Goal: Navigation & Orientation: Find specific page/section

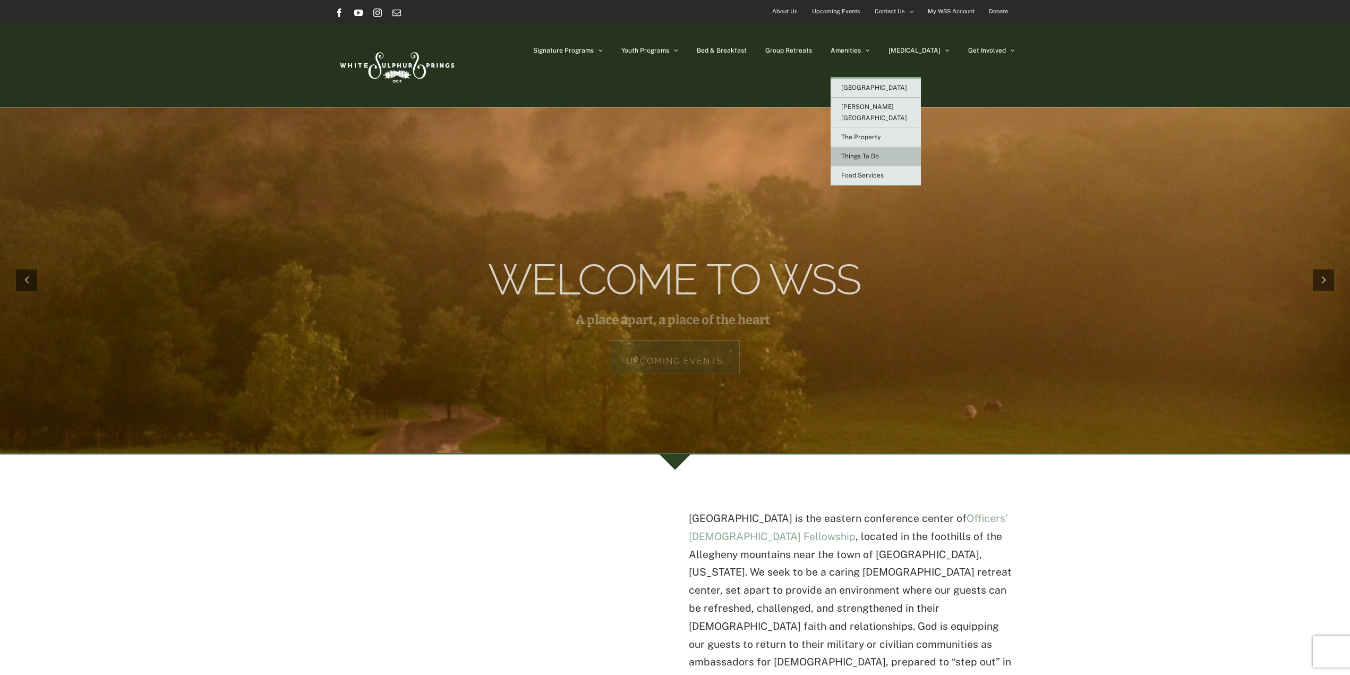
click at [879, 152] on span "Things To Do" at bounding box center [860, 155] width 38 height 7
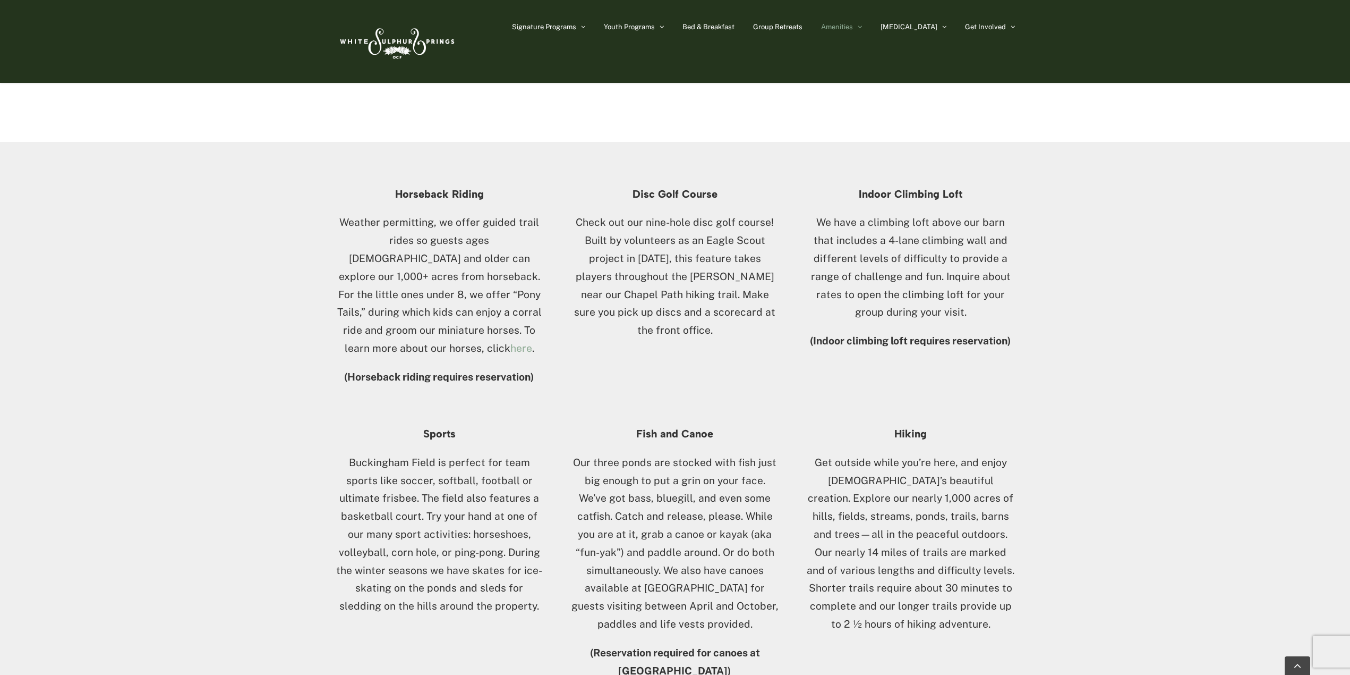
scroll to position [531, 0]
click at [871, 109] on span "The Property" at bounding box center [851, 112] width 39 height 7
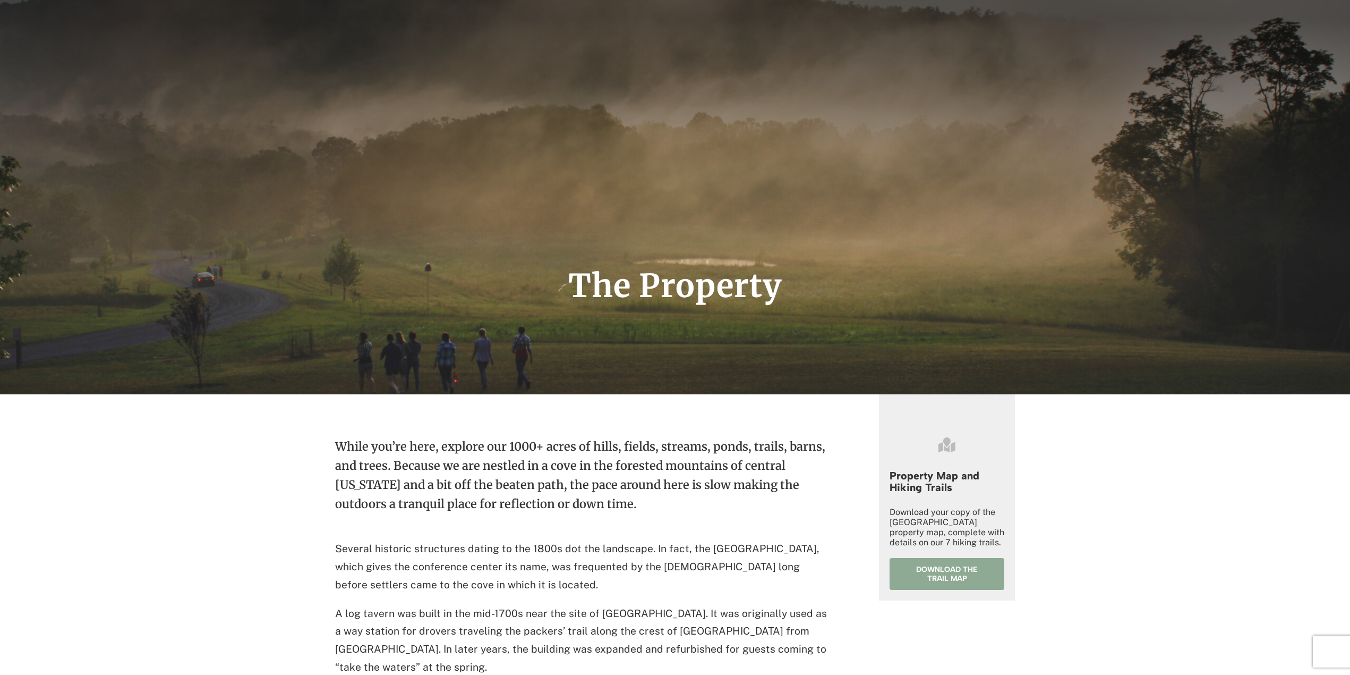
scroll to position [106, 0]
click at [911, 576] on span "Download the trail map" at bounding box center [947, 573] width 84 height 18
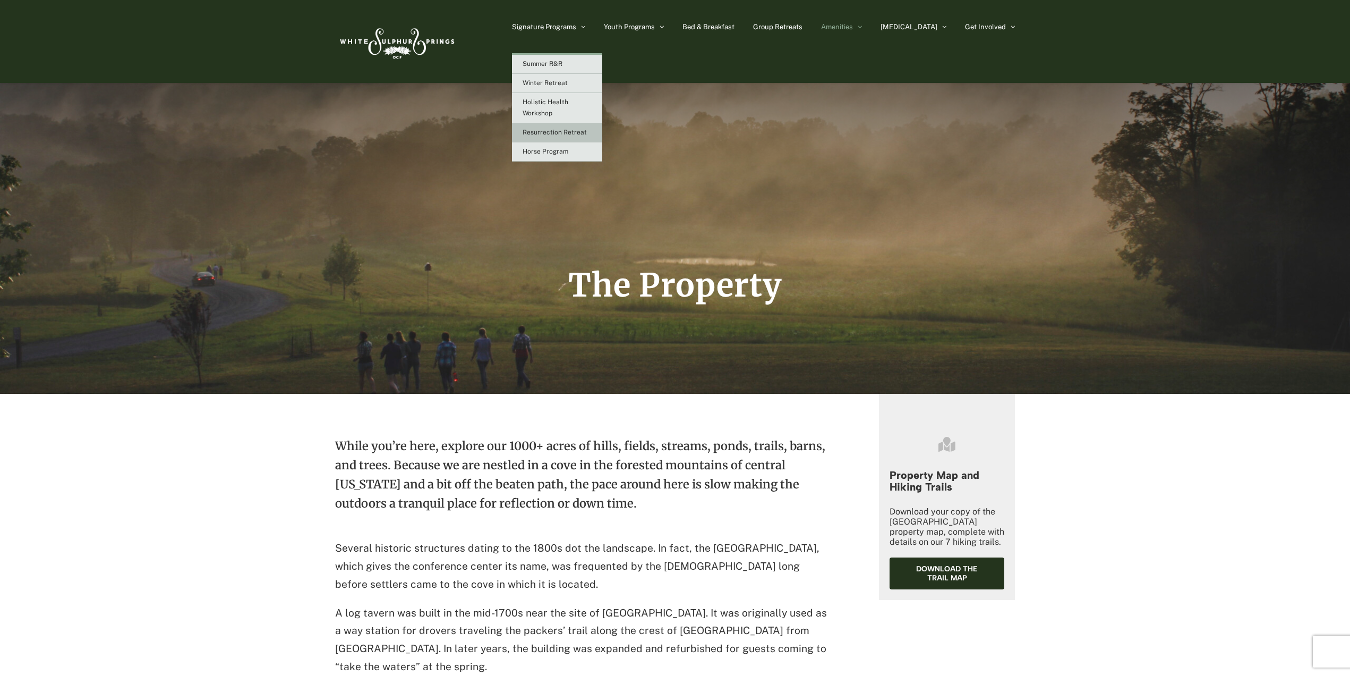
click at [584, 130] on span "Resurrection Retreat" at bounding box center [555, 132] width 64 height 7
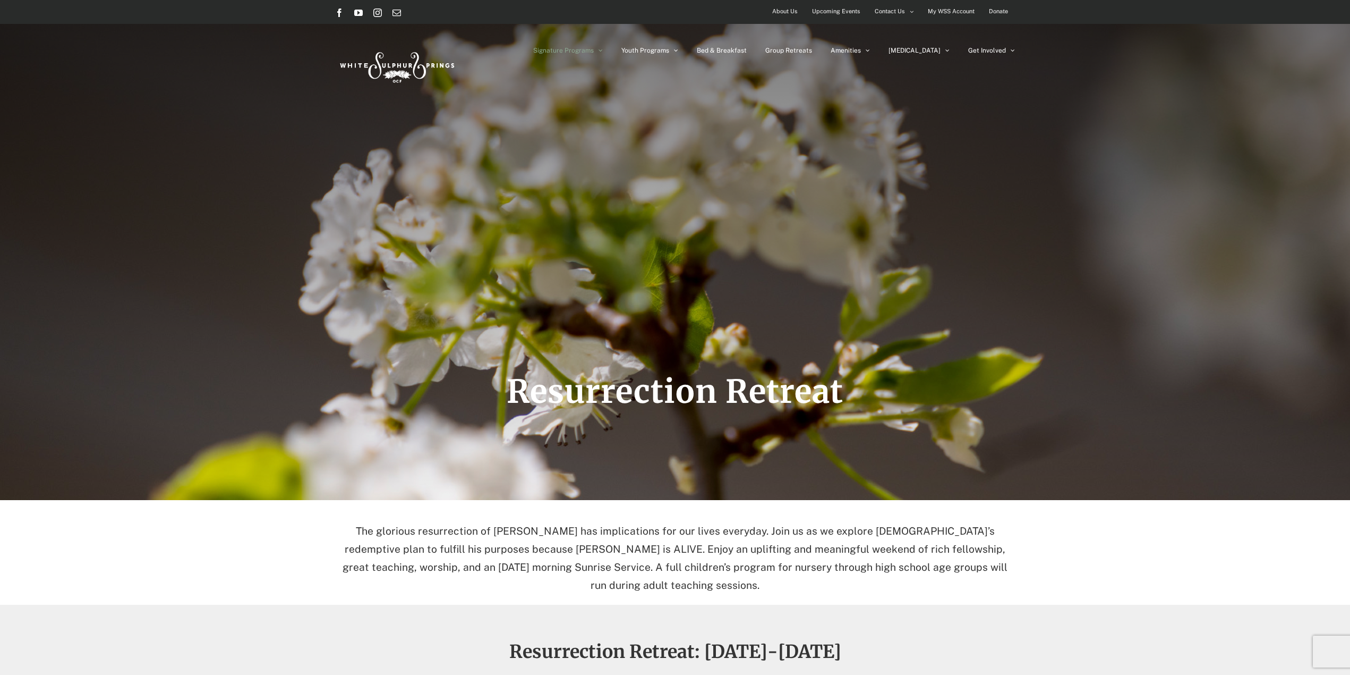
click at [394, 69] on img at bounding box center [396, 65] width 122 height 50
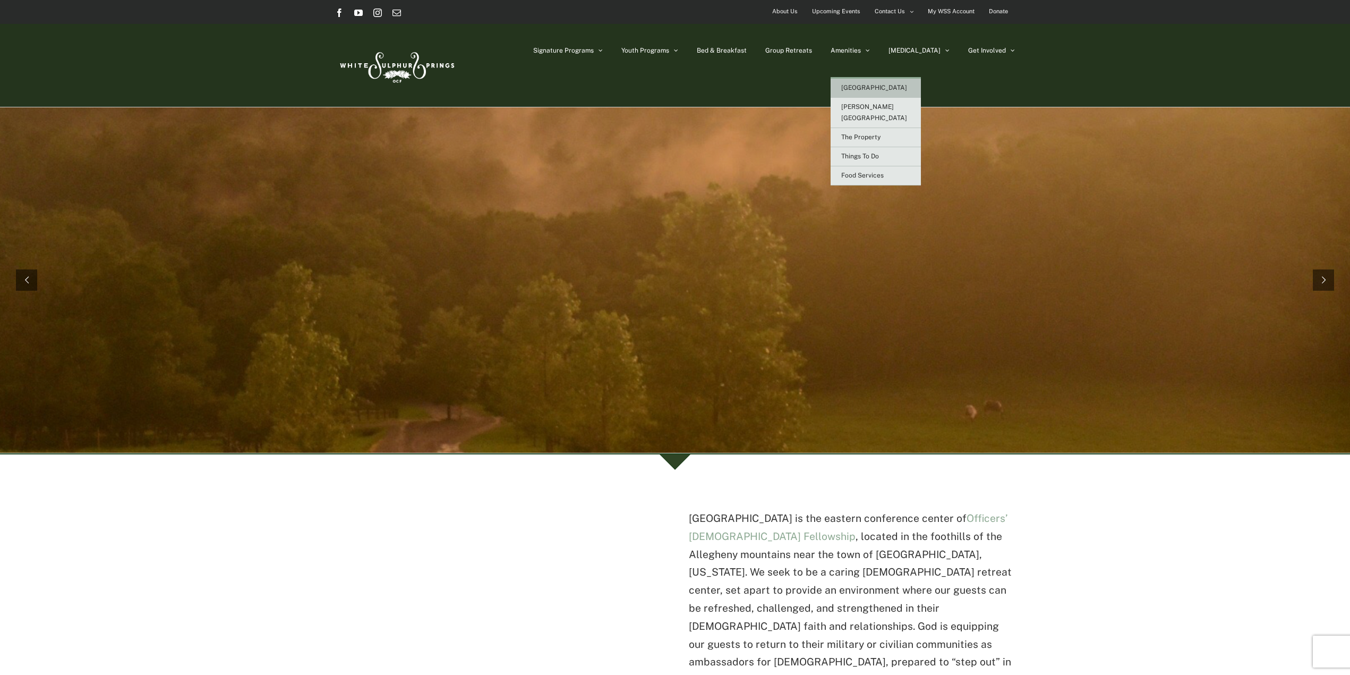
click at [907, 84] on span "[GEOGRAPHIC_DATA]" at bounding box center [874, 87] width 66 height 7
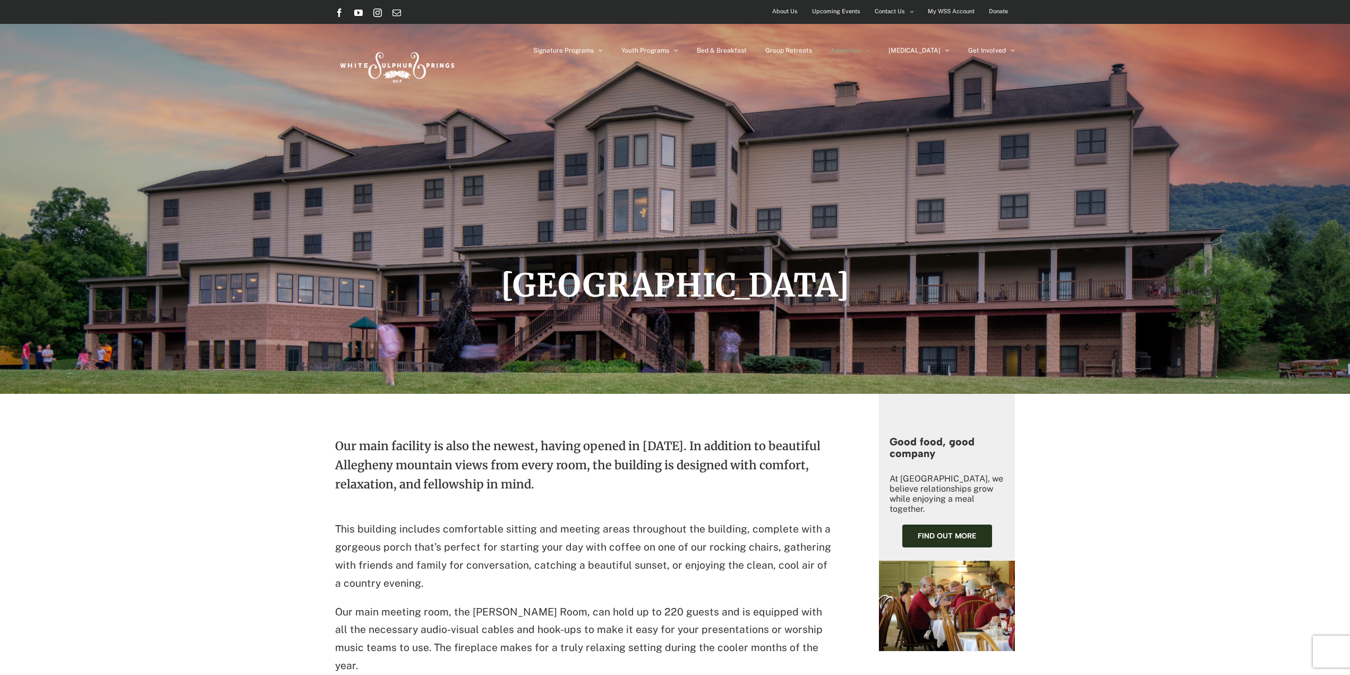
click at [782, 7] on span "About Us" at bounding box center [784, 11] width 25 height 15
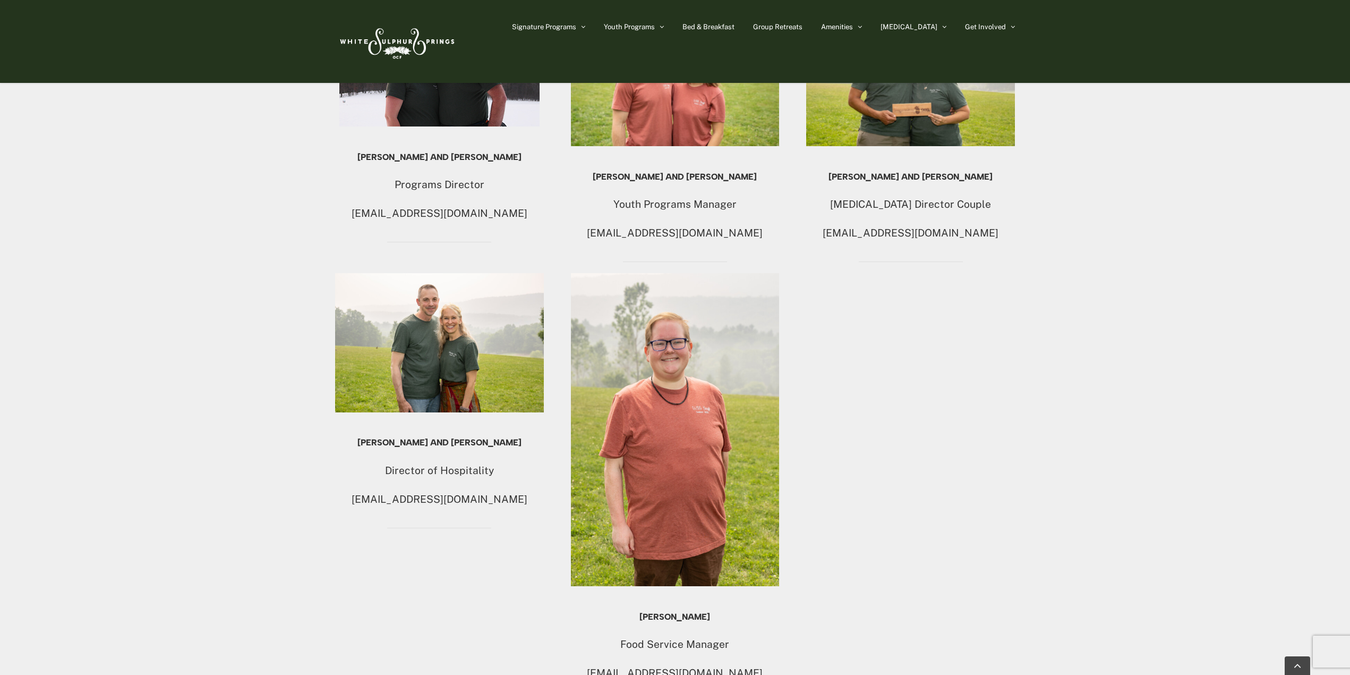
scroll to position [626, 0]
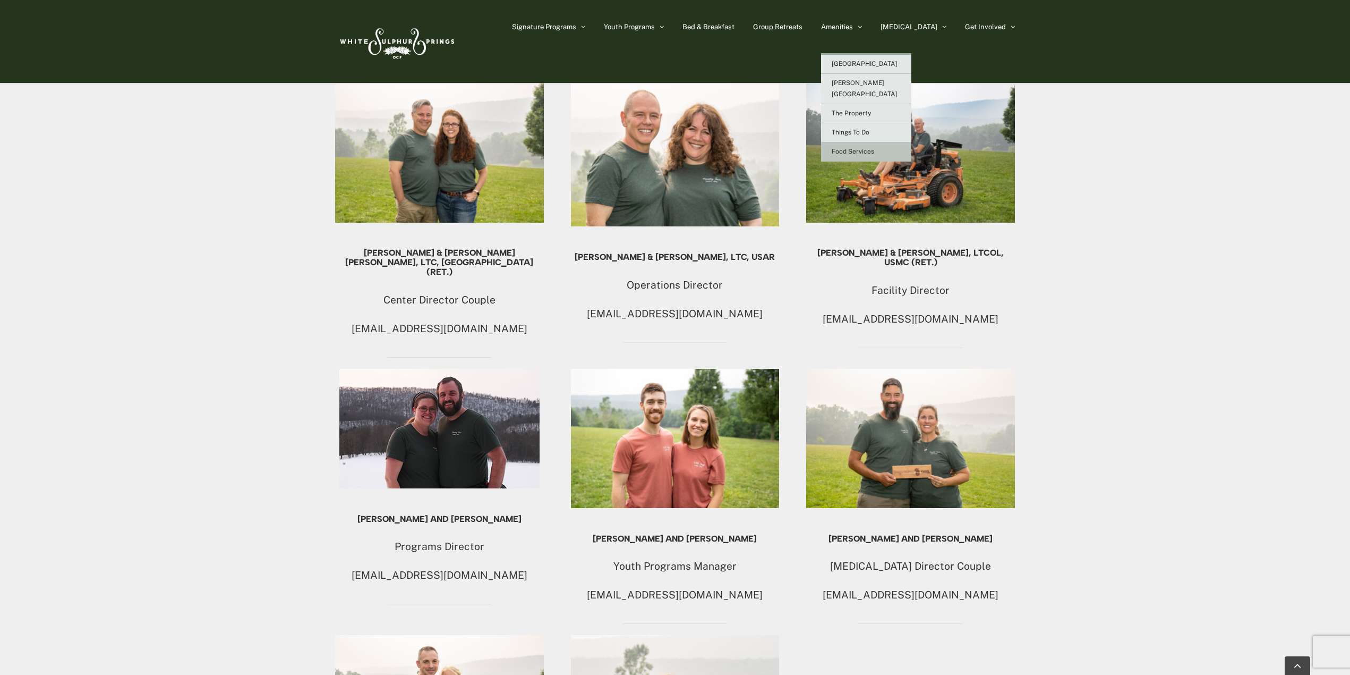
click at [906, 142] on link "Food Services" at bounding box center [866, 151] width 90 height 19
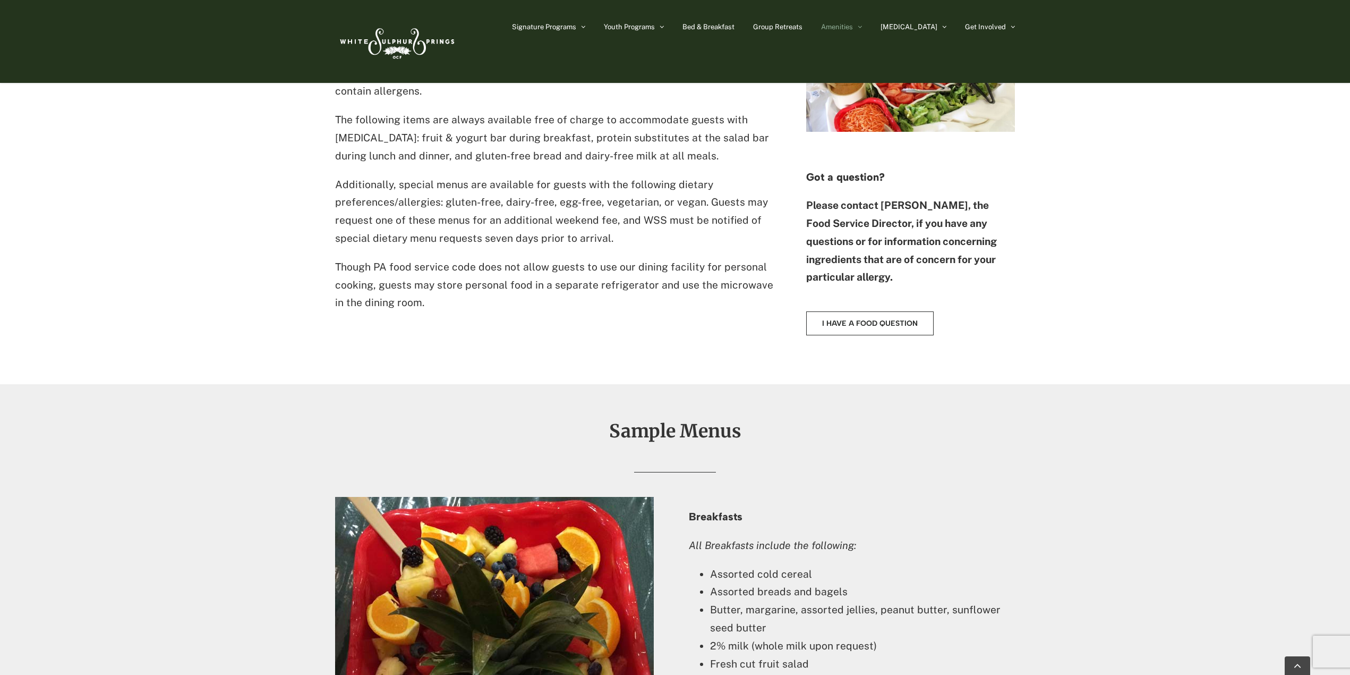
scroll to position [637, 0]
